Goal: Information Seeking & Learning: Find specific fact

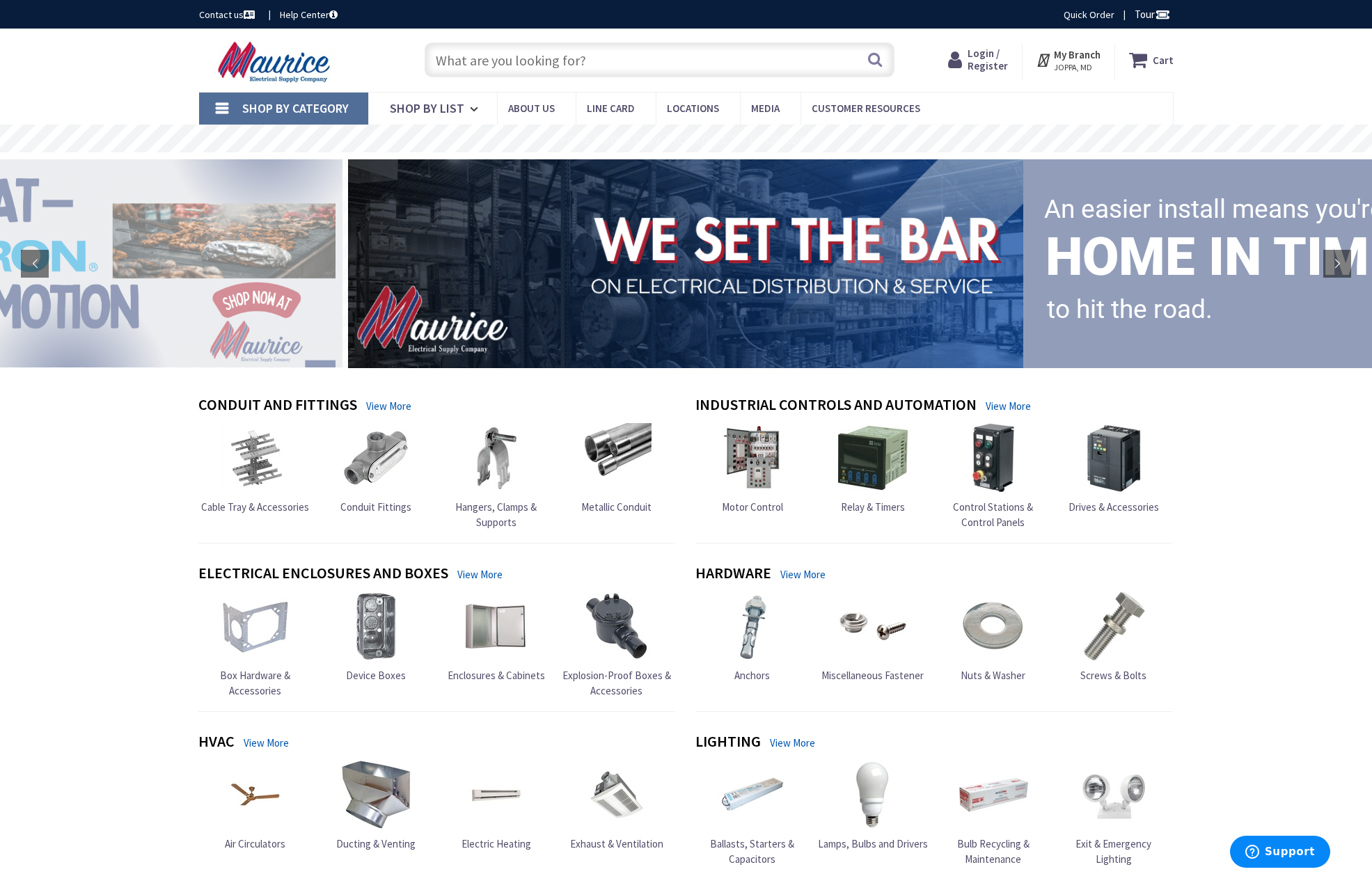
click at [722, 61] on input "text" at bounding box center [659, 60] width 470 height 34
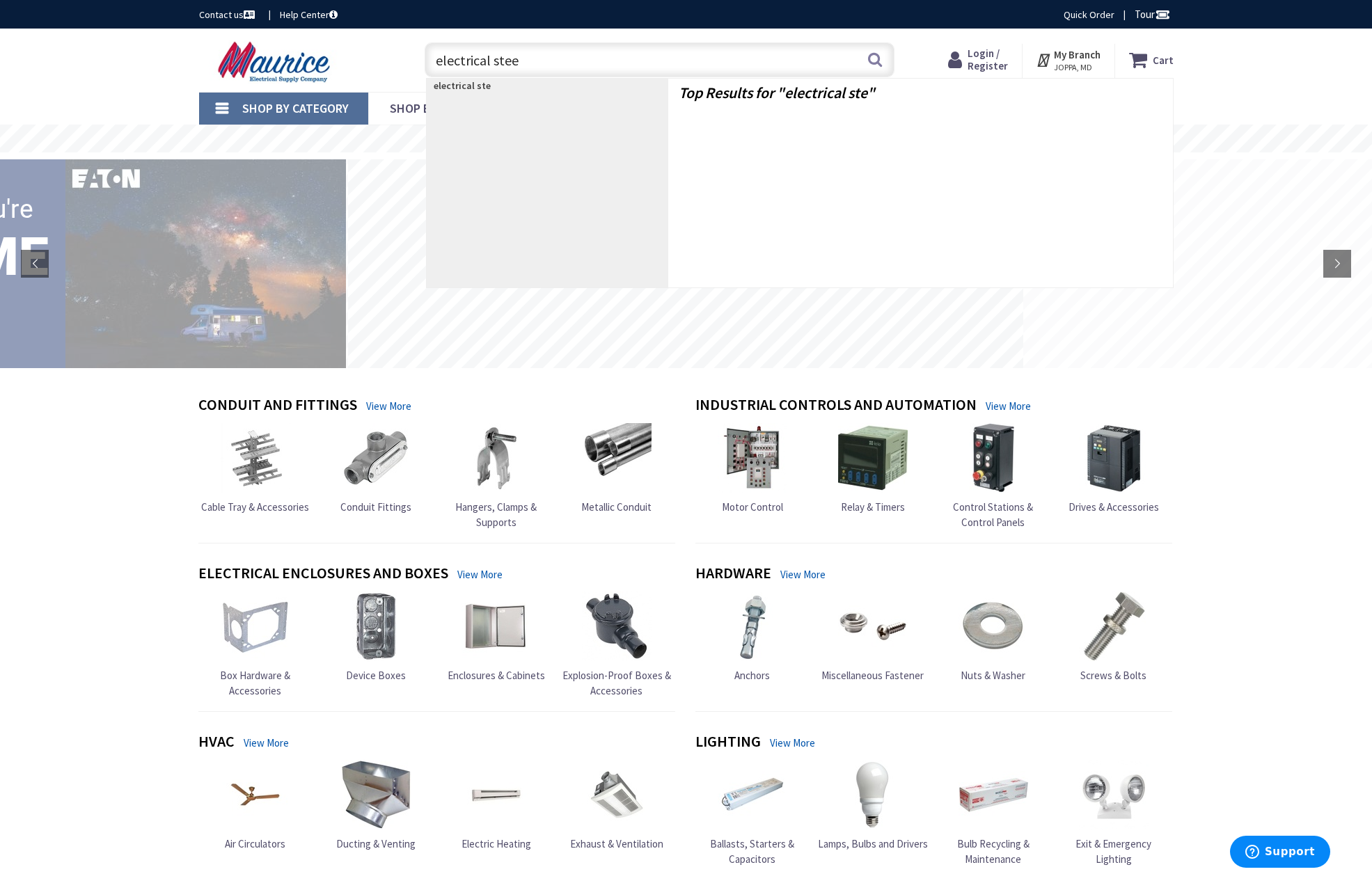
type input "electrical steel"
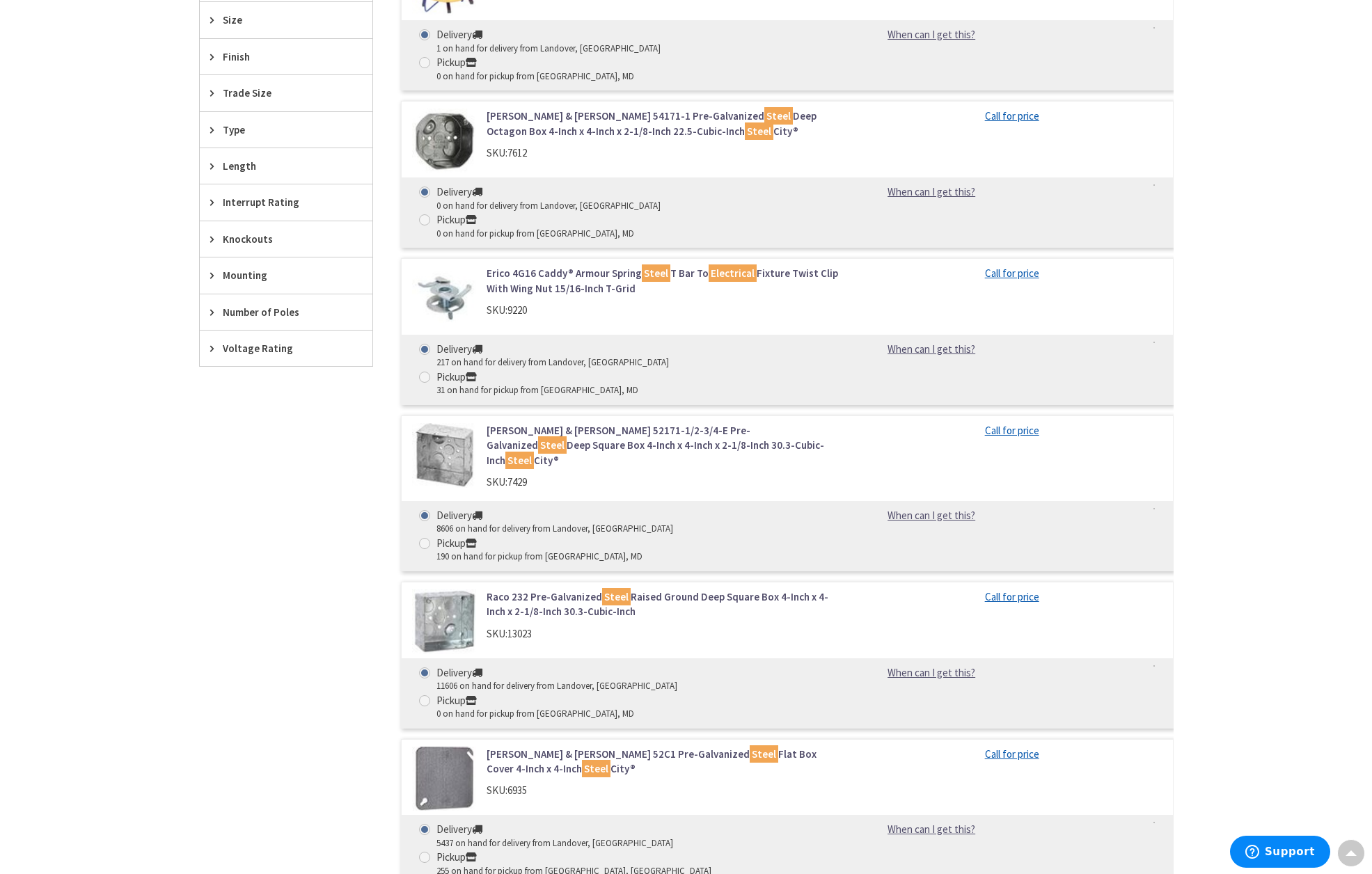
scroll to position [695, 0]
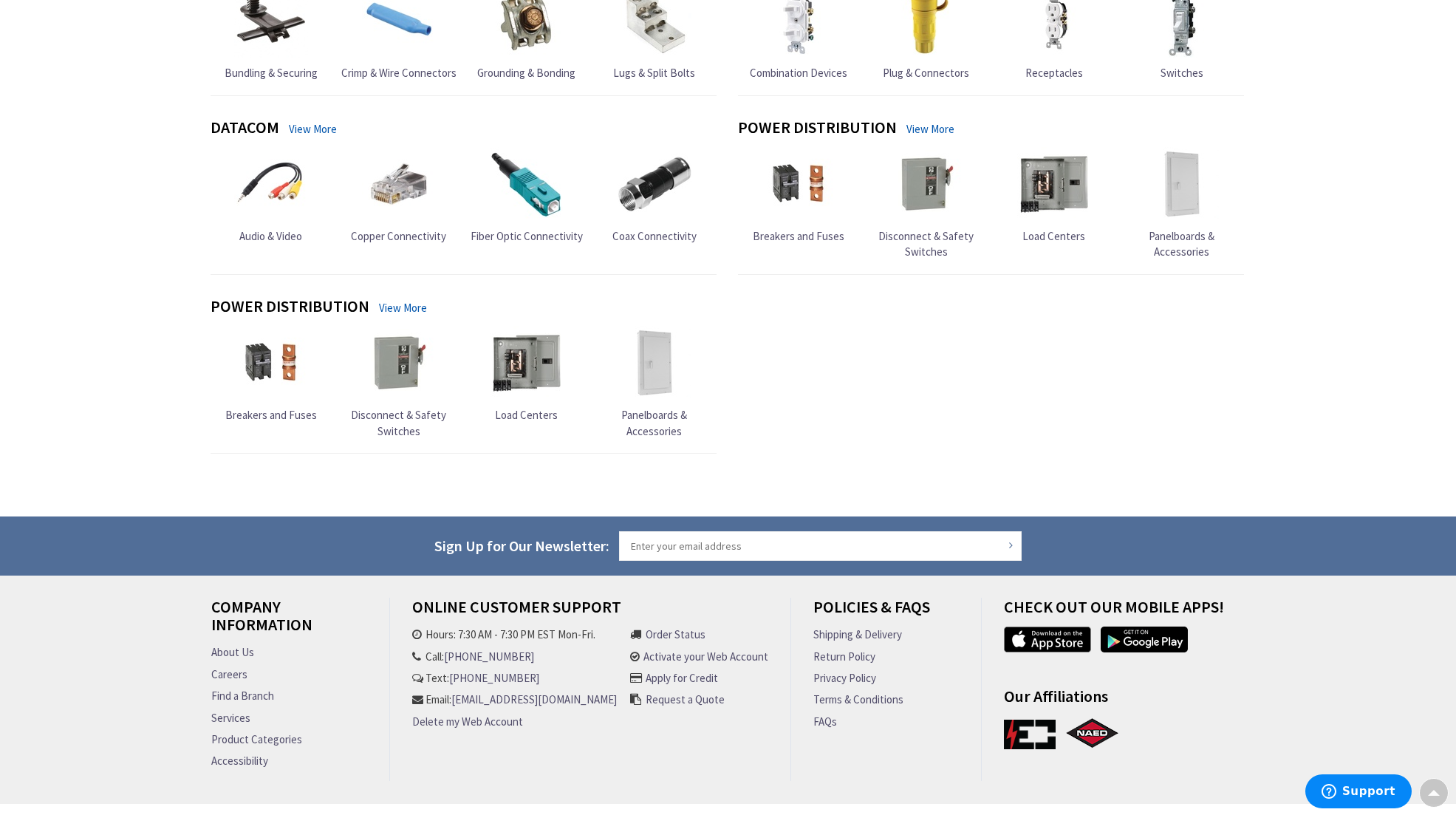
scroll to position [1407, 0]
